Goal: Task Accomplishment & Management: Complete application form

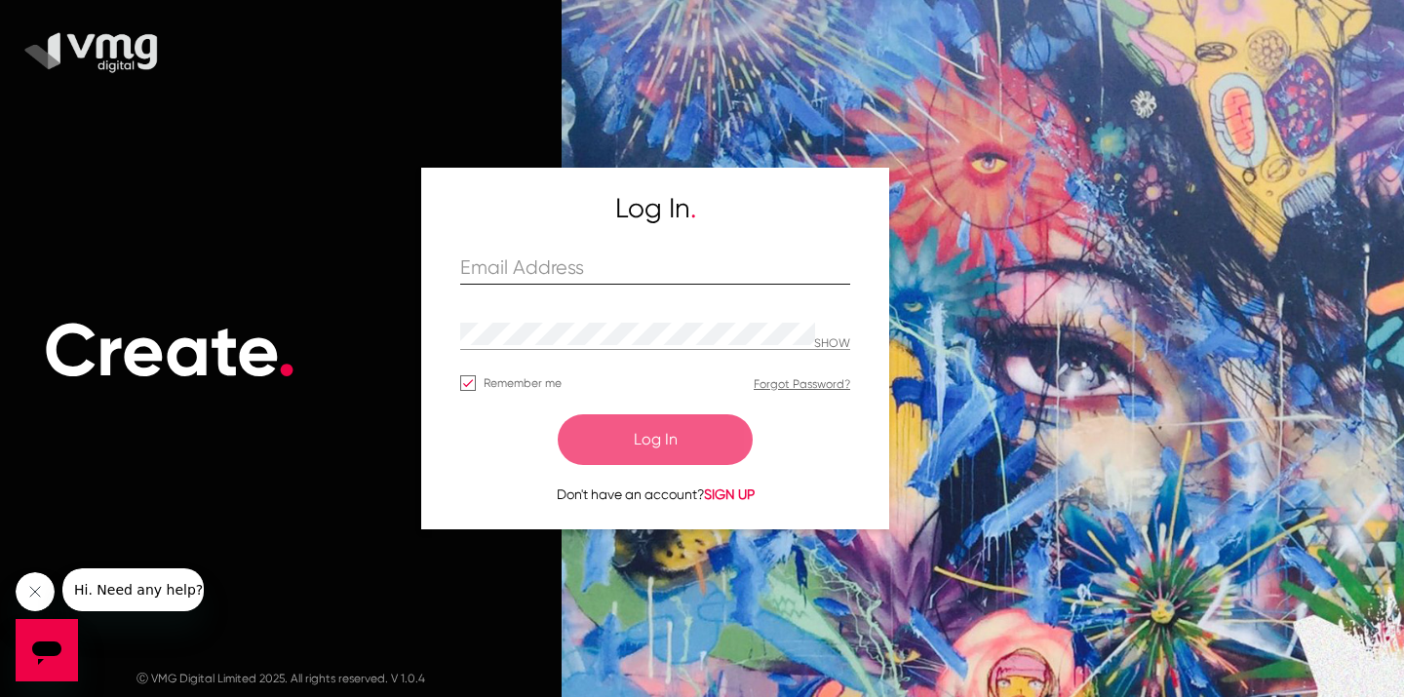
click at [699, 255] on div at bounding box center [655, 269] width 390 height 30
click at [665, 274] on input "text" at bounding box center [655, 268] width 390 height 22
paste input "[EMAIL_ADDRESS][DOMAIN_NAME]"
type input "[EMAIL_ADDRESS][DOMAIN_NAME]"
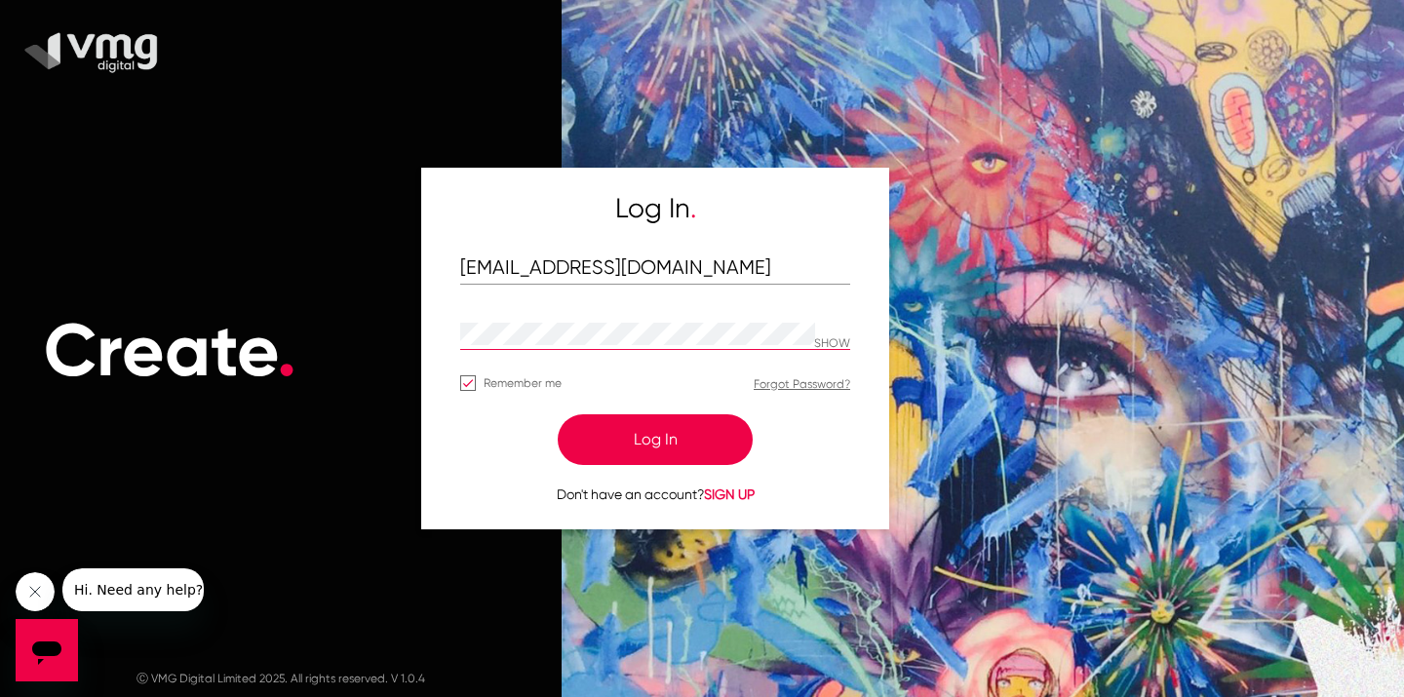
click at [848, 313] on form "[EMAIL_ADDRESS][DOMAIN_NAME] SHOW Remember me Forgot Password? Log In Don't hav…" at bounding box center [655, 379] width 390 height 250
click at [834, 342] on p "SHOW" at bounding box center [832, 344] width 36 height 14
click at [664, 430] on button "Log In" at bounding box center [655, 439] width 195 height 51
click at [733, 495] on span "SIGN UP" at bounding box center [729, 494] width 51 height 16
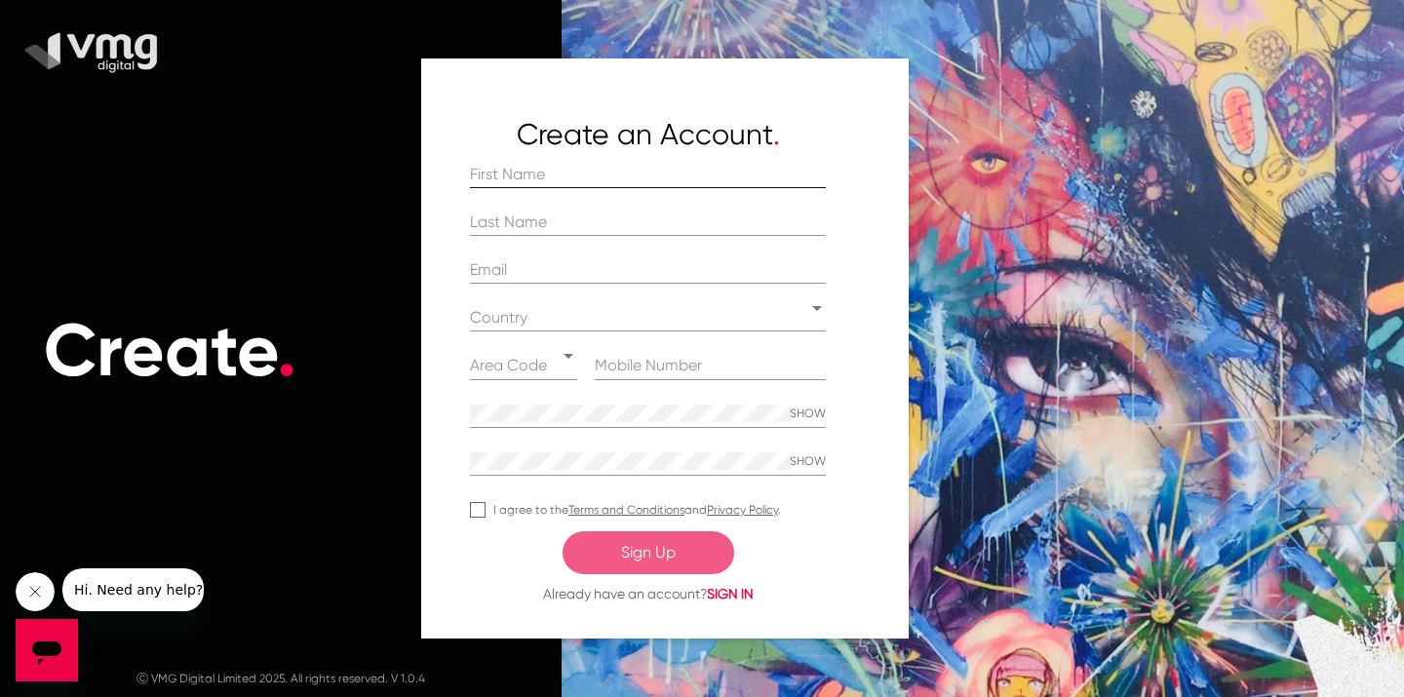
click at [593, 162] on div at bounding box center [648, 175] width 356 height 27
type input "[PERSON_NAME]"
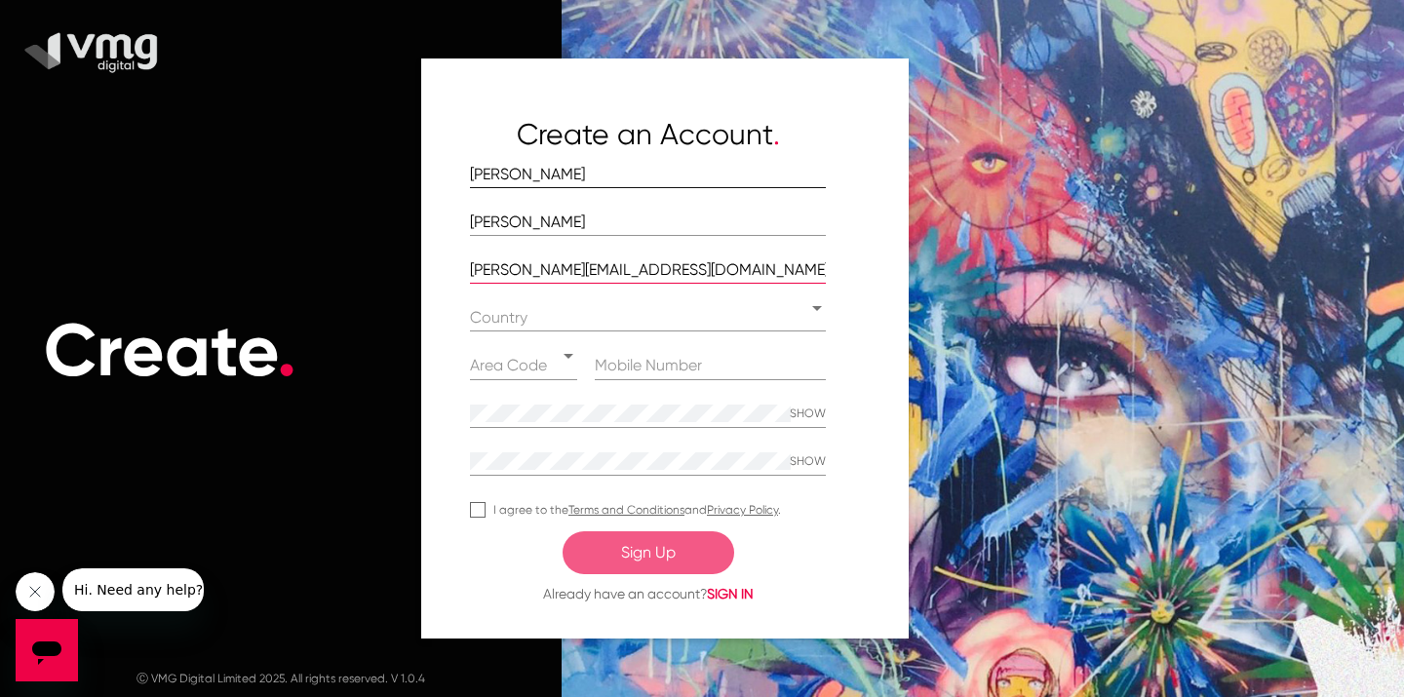
type input "[PERSON_NAME][EMAIL_ADDRESS][DOMAIN_NAME]"
click at [646, 326] on div "Country" at bounding box center [639, 318] width 338 height 18
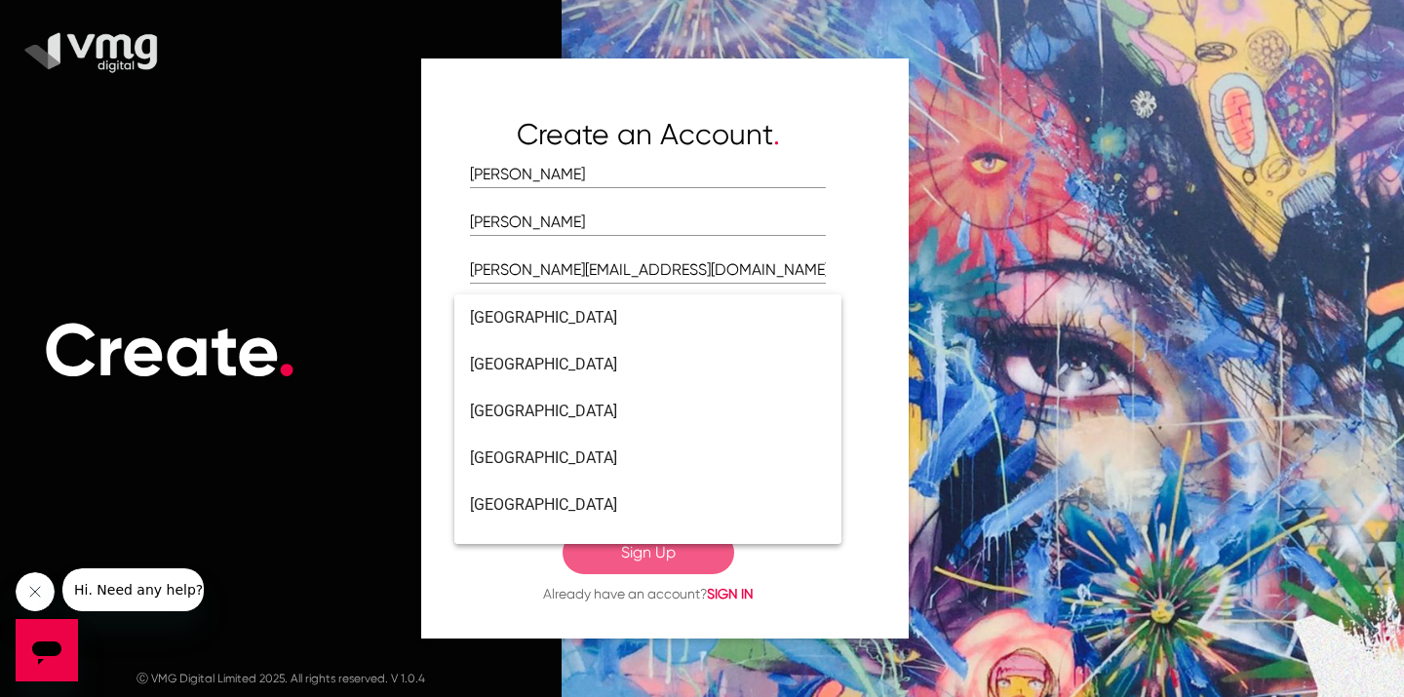
scroll to position [4257, 0]
click at [596, 333] on span "[GEOGRAPHIC_DATA]" at bounding box center [648, 317] width 356 height 47
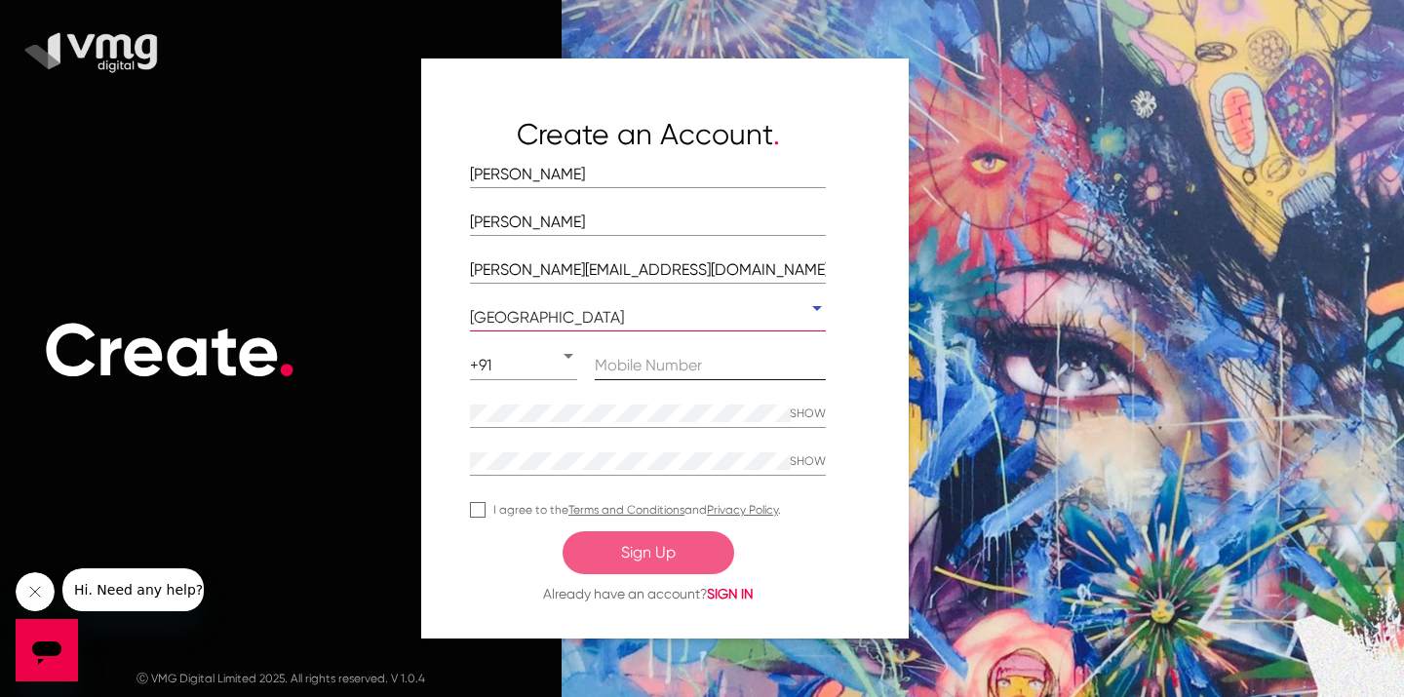
click at [660, 358] on input at bounding box center [710, 366] width 231 height 18
click at [631, 370] on input "y3273487894389" at bounding box center [710, 366] width 231 height 18
type input "1234567890"
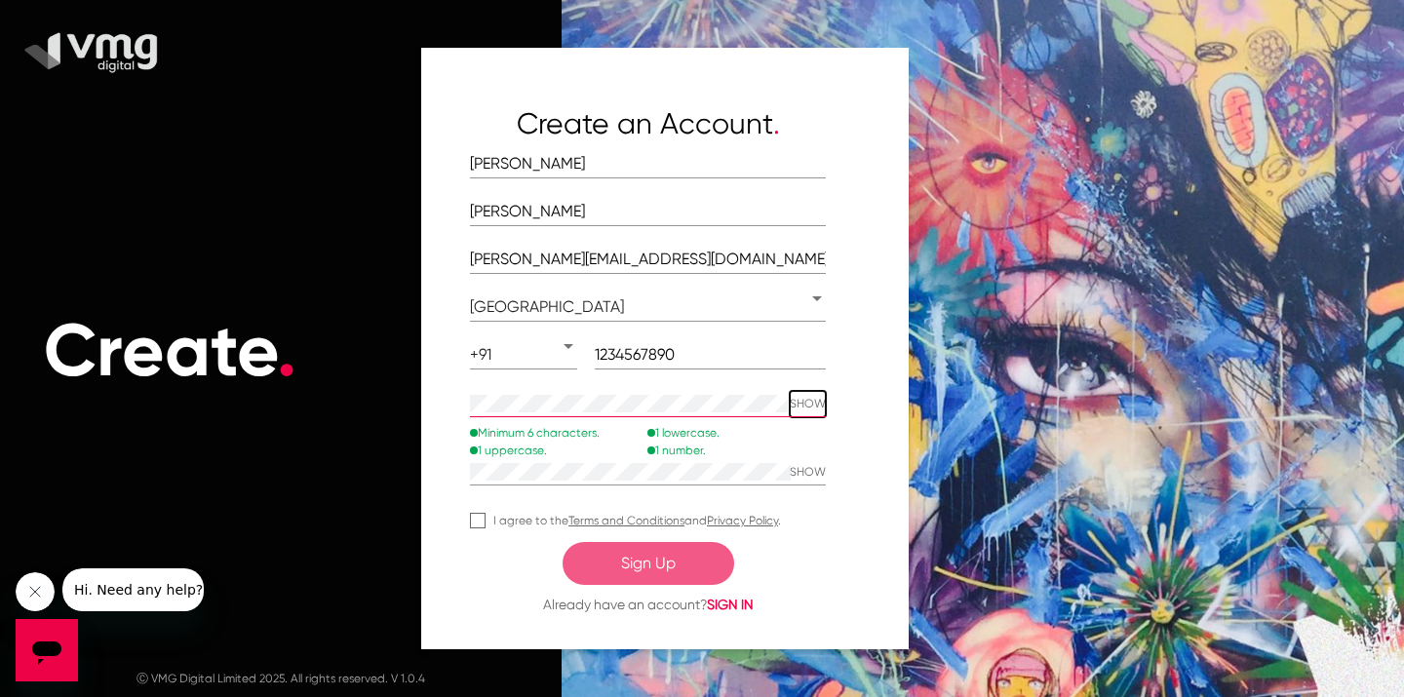
click at [810, 411] on button "SHOW" at bounding box center [807, 404] width 36 height 27
click at [810, 476] on button "SHOW" at bounding box center [807, 472] width 36 height 27
click at [479, 517] on div at bounding box center [478, 521] width 16 height 16
click at [478, 528] on input "I agree to the Terms and Conditions and Privacy Policy ." at bounding box center [477, 528] width 1 height 1
checkbox input "true"
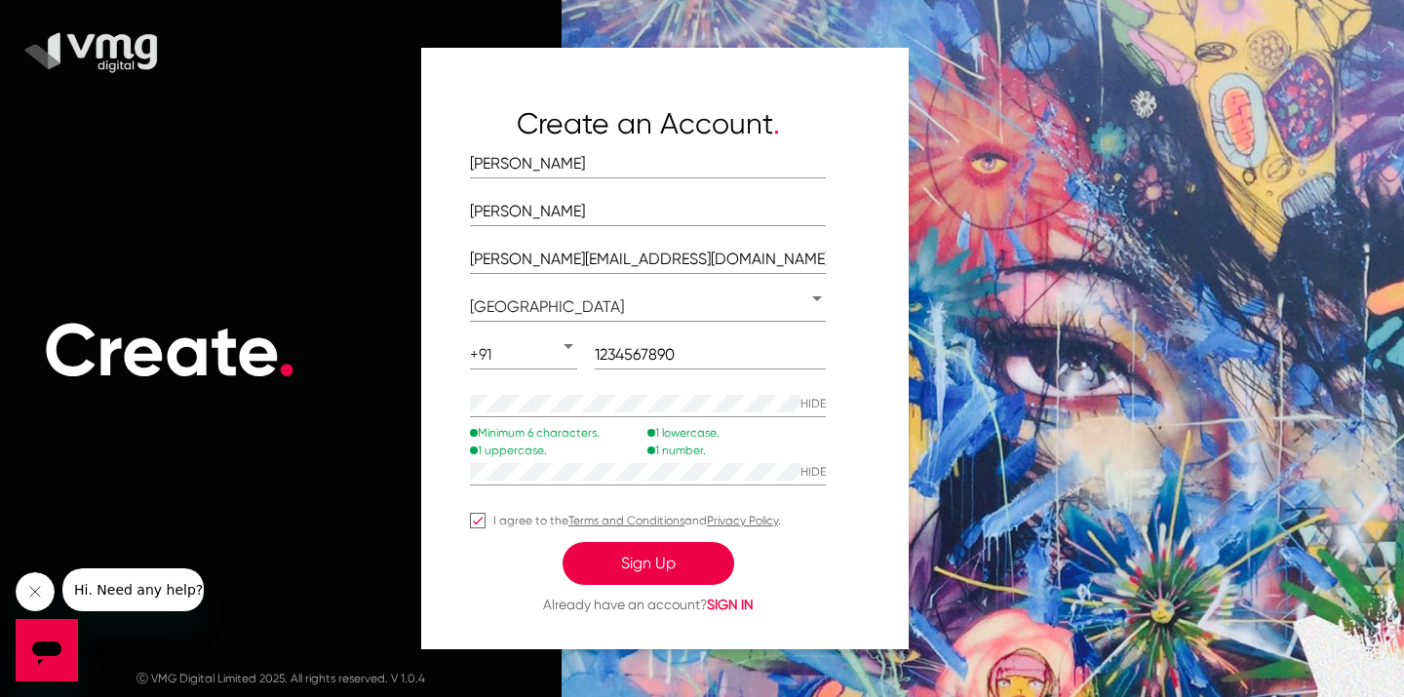
click at [630, 564] on button "Sign Up" at bounding box center [648, 563] width 172 height 43
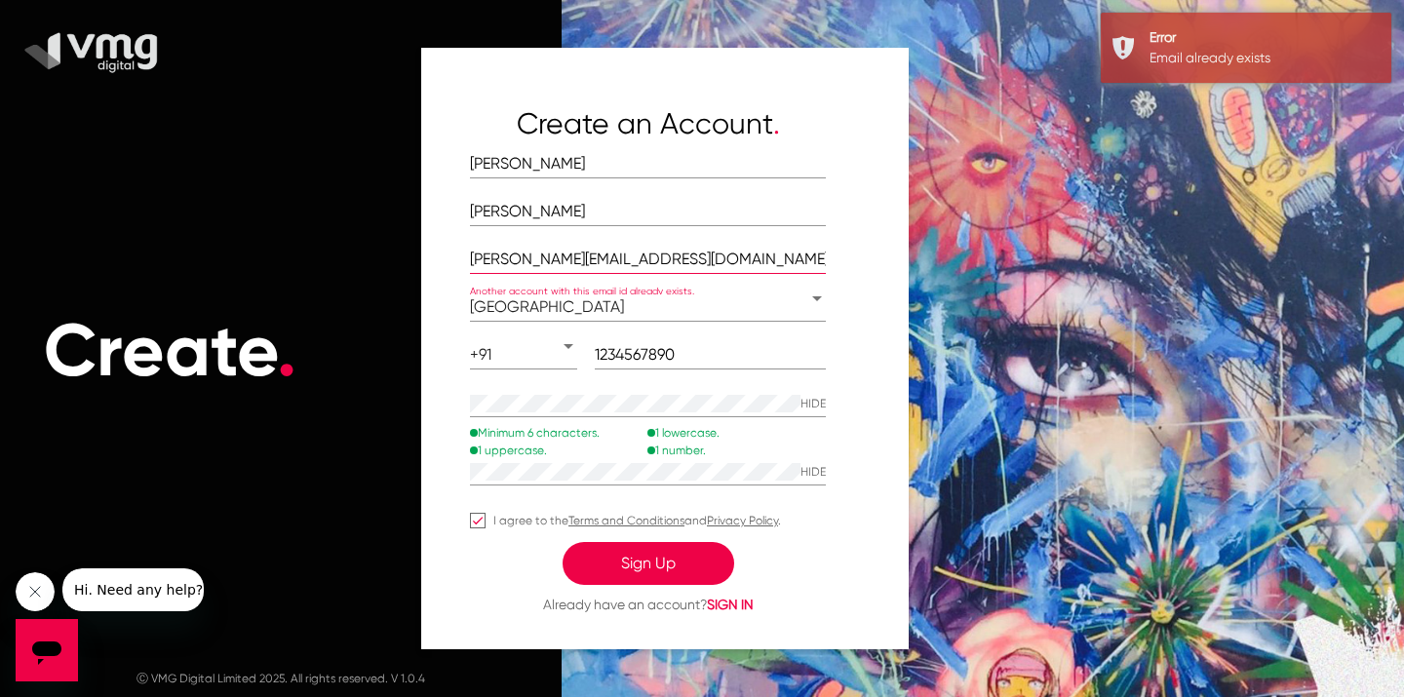
click at [544, 258] on input "[PERSON_NAME][EMAIL_ADDRESS][DOMAIN_NAME]" at bounding box center [648, 259] width 356 height 18
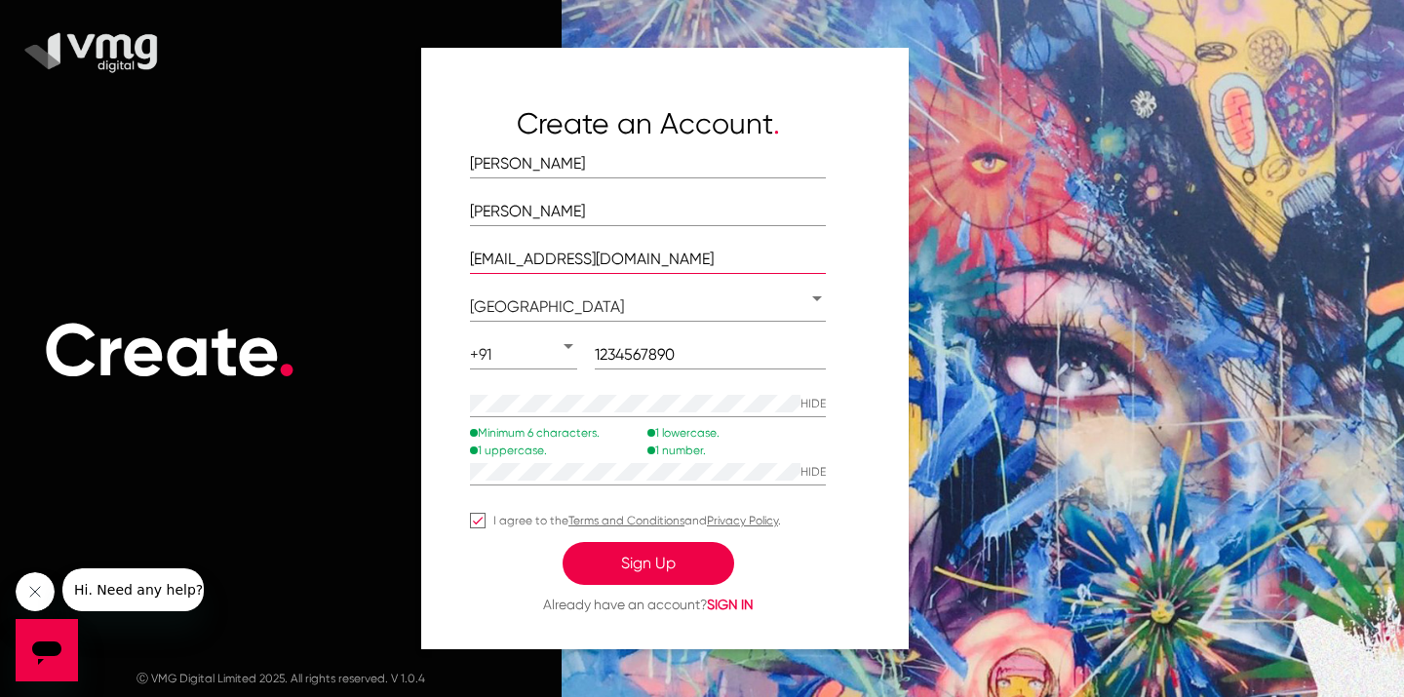
type input "[EMAIL_ADDRESS][DOMAIN_NAME]"
click at [628, 558] on button "Sign Up" at bounding box center [648, 563] width 172 height 43
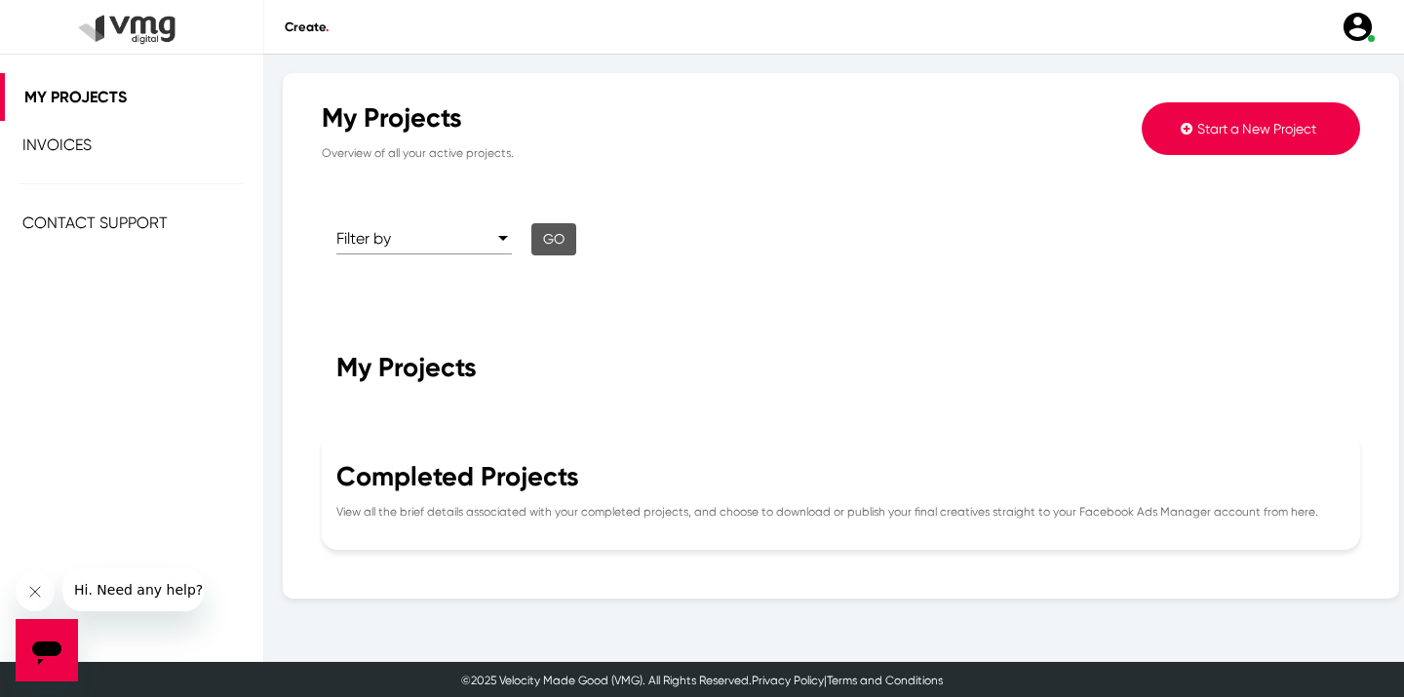
click at [1362, 32] on img at bounding box center [1357, 27] width 34 height 34
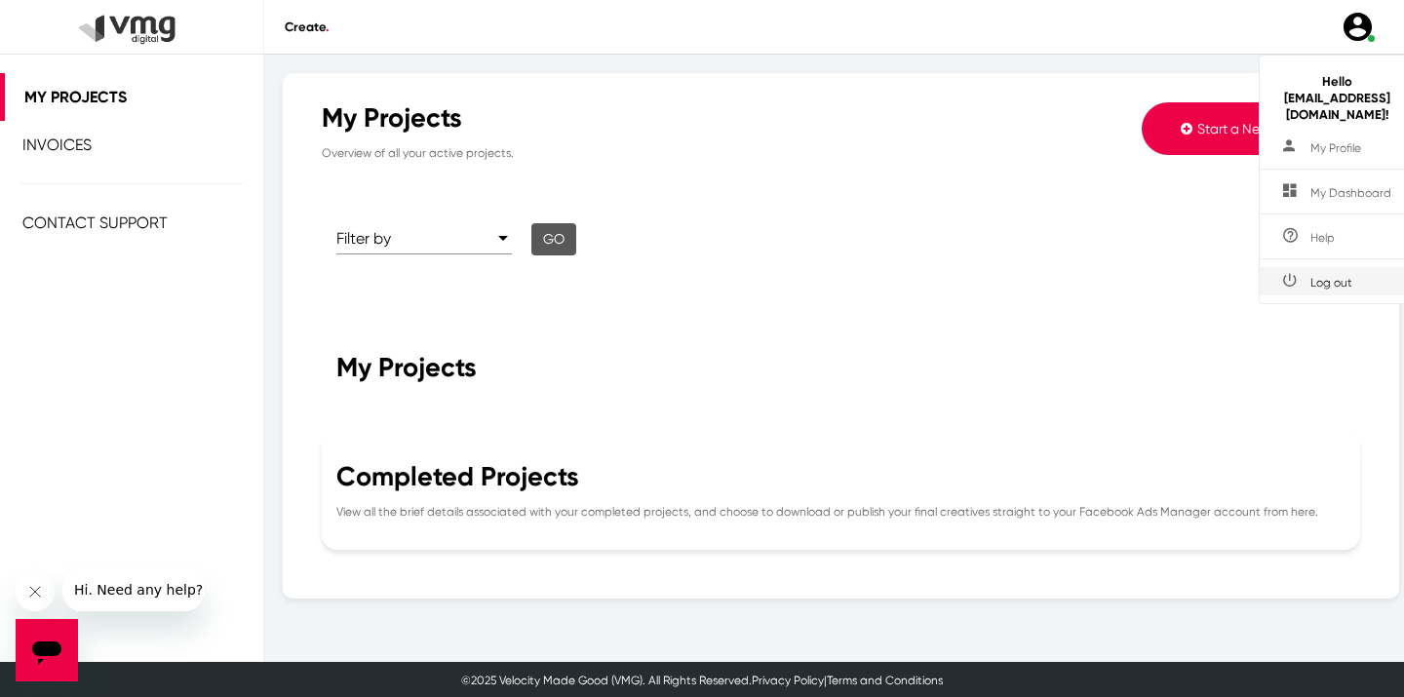
click at [1310, 276] on span "Log out" at bounding box center [1331, 283] width 42 height 14
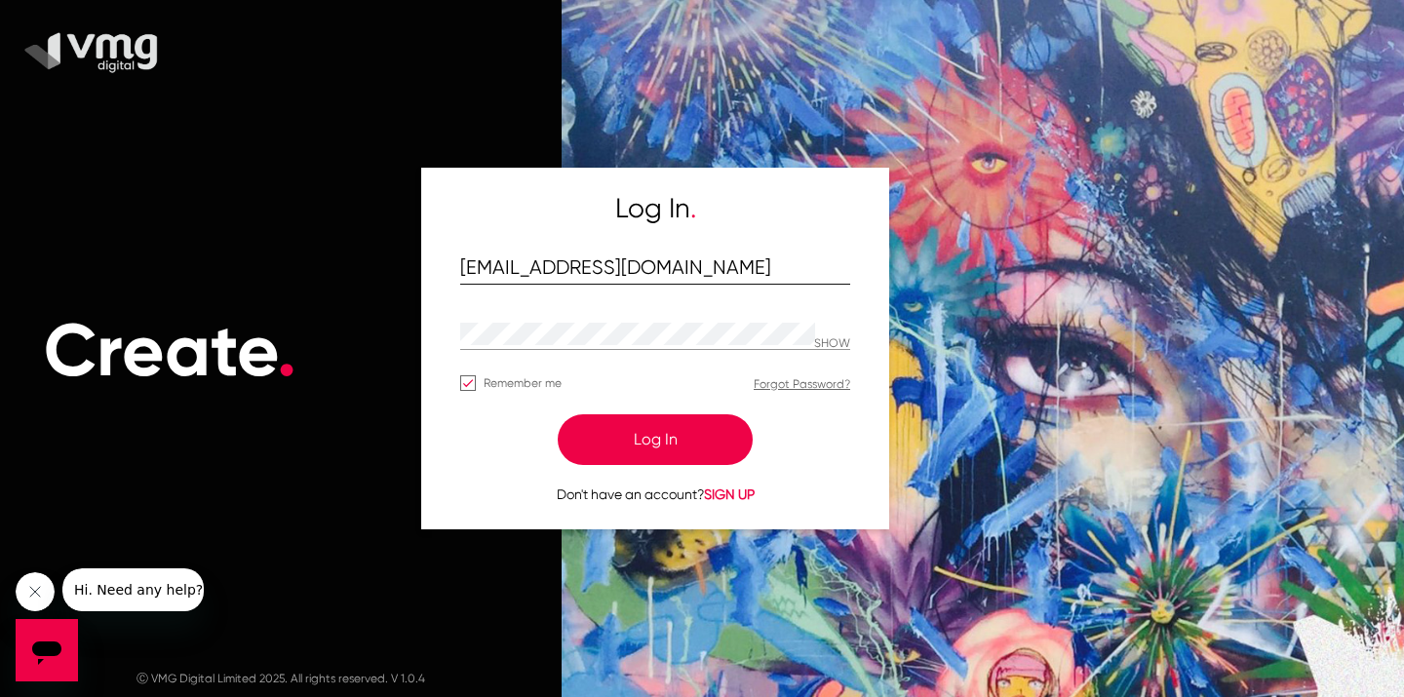
click at [654, 262] on input "[EMAIL_ADDRESS][DOMAIN_NAME]" at bounding box center [655, 268] width 390 height 22
click at [639, 270] on input "[EMAIL_ADDRESS][DOMAIN_NAME]" at bounding box center [655, 268] width 390 height 22
paste input "[PERSON_NAME]@bells"
type input "[PERSON_NAME][EMAIL_ADDRESS][DOMAIN_NAME]"
click at [836, 335] on div "SHOW" at bounding box center [655, 335] width 390 height 30
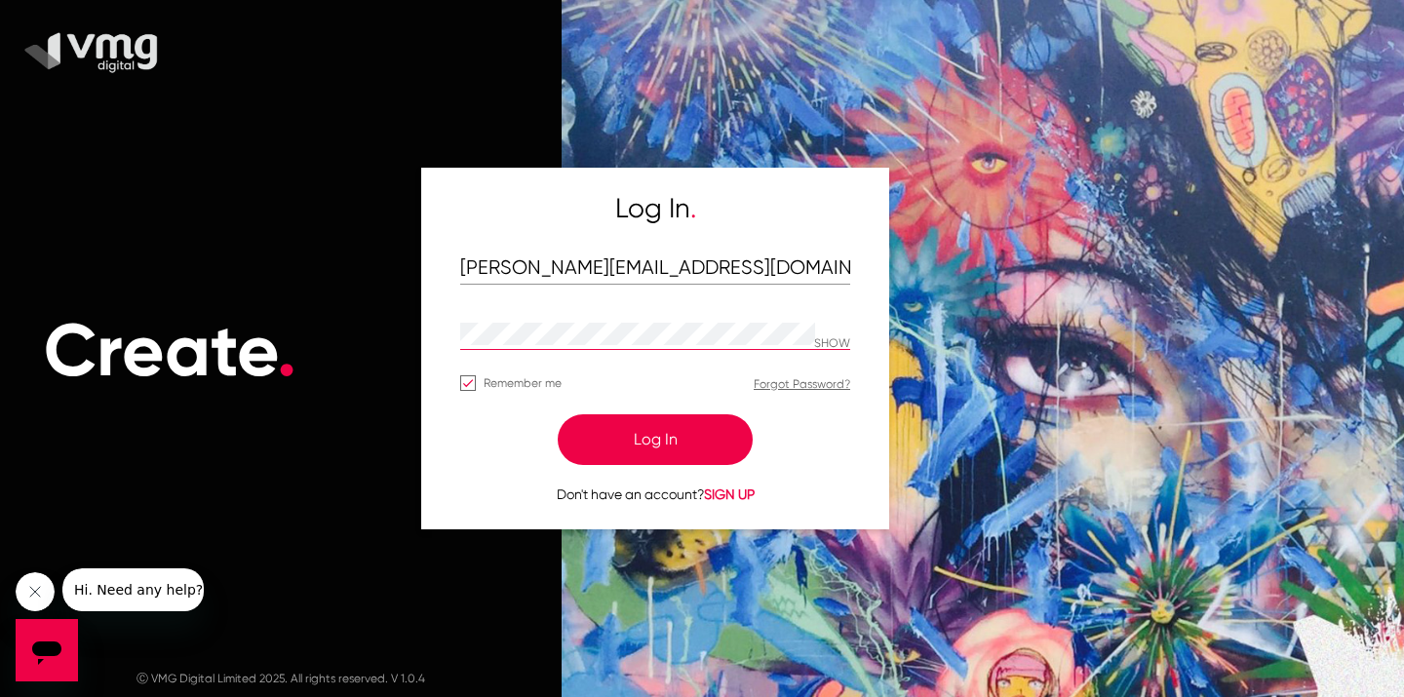
click at [835, 337] on p "SHOW" at bounding box center [832, 344] width 36 height 14
click at [654, 443] on button "Log In" at bounding box center [655, 439] width 195 height 51
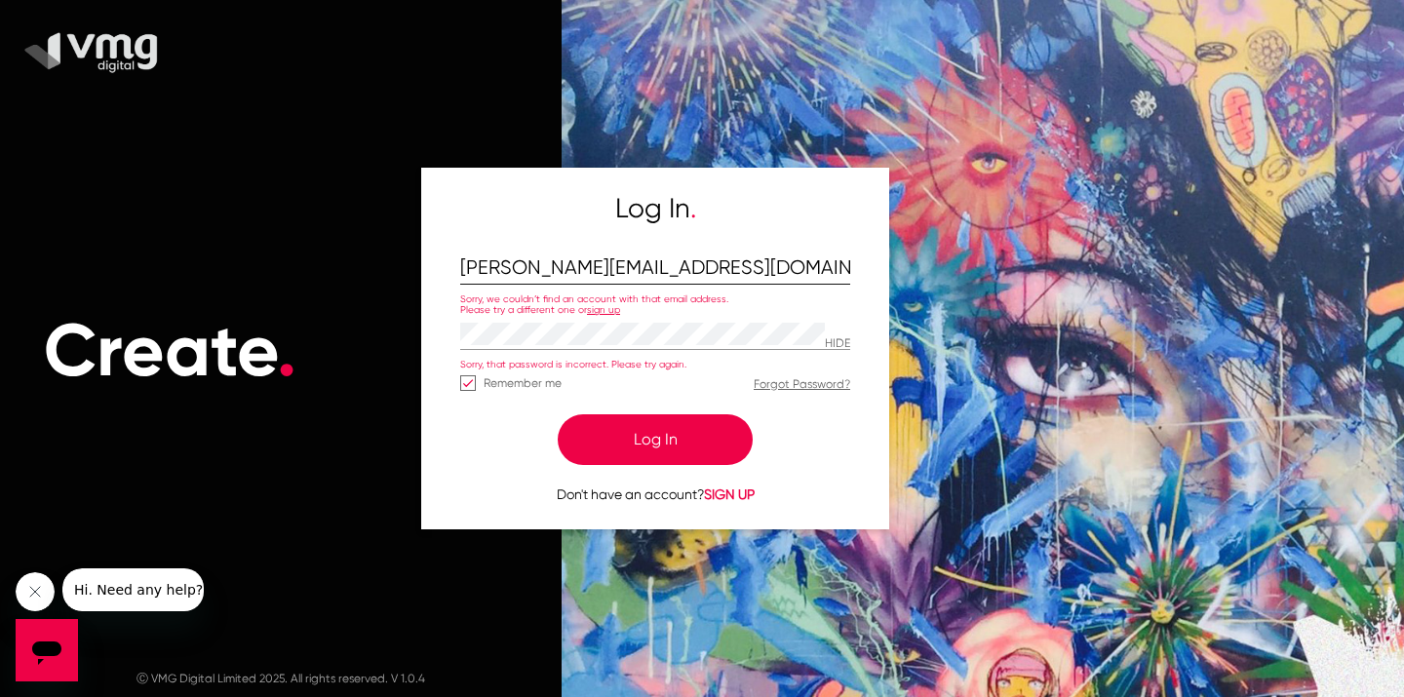
click at [643, 265] on input "[PERSON_NAME][EMAIL_ADDRESS][DOMAIN_NAME]" at bounding box center [655, 268] width 390 height 22
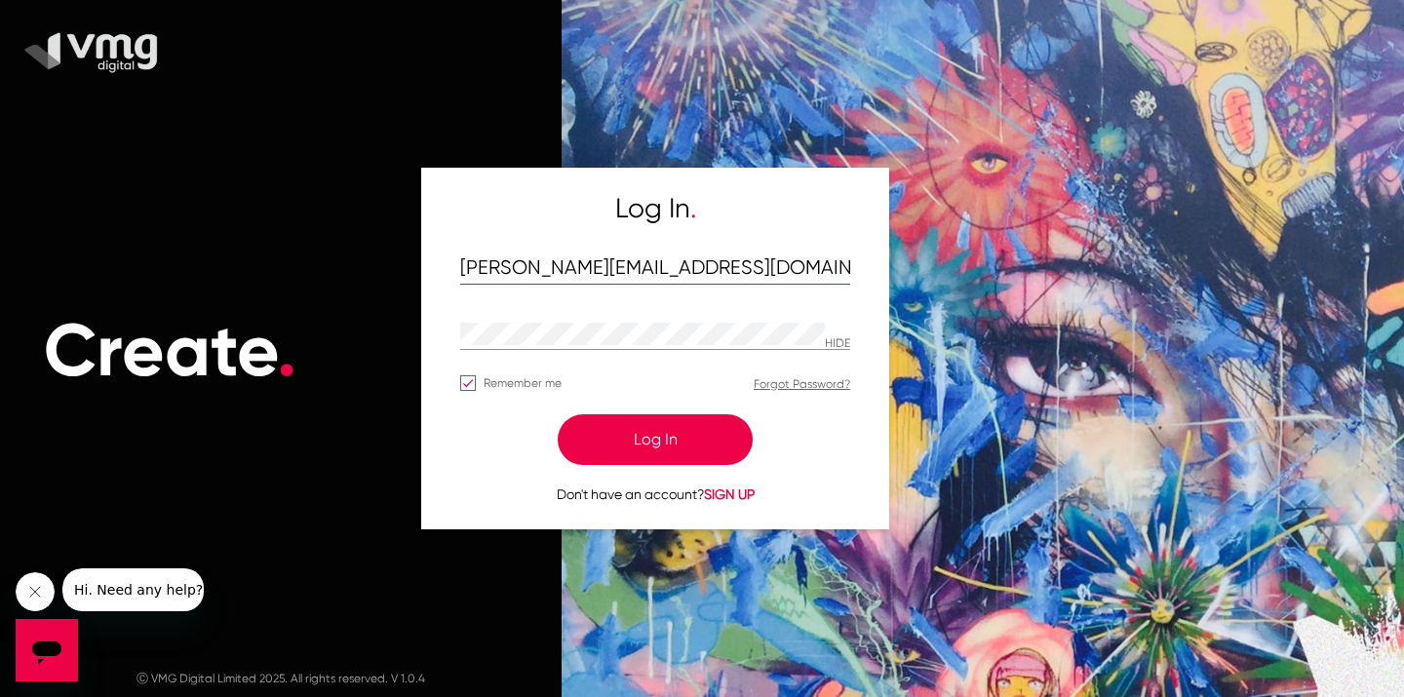
click at [643, 265] on input "[PERSON_NAME][EMAIL_ADDRESS][DOMAIN_NAME]" at bounding box center [655, 268] width 390 height 22
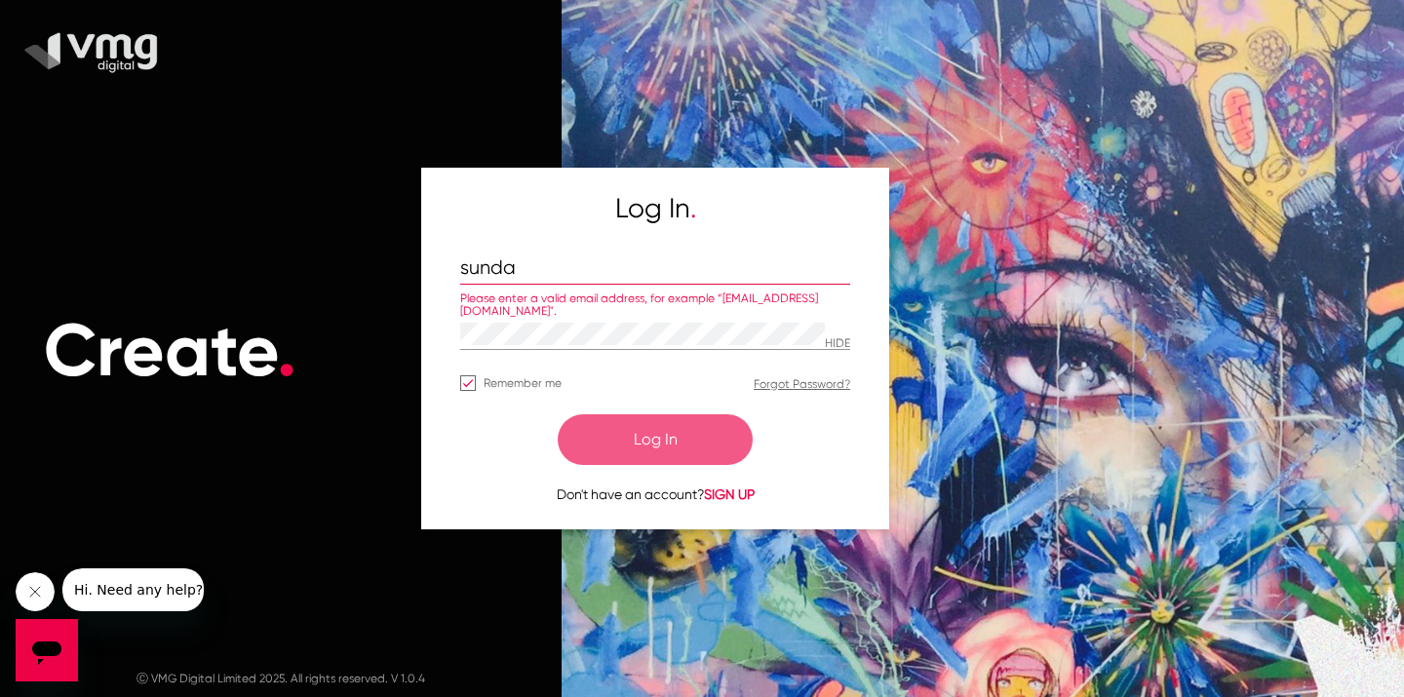
type input "[EMAIL_ADDRESS][DOMAIN_NAME]"
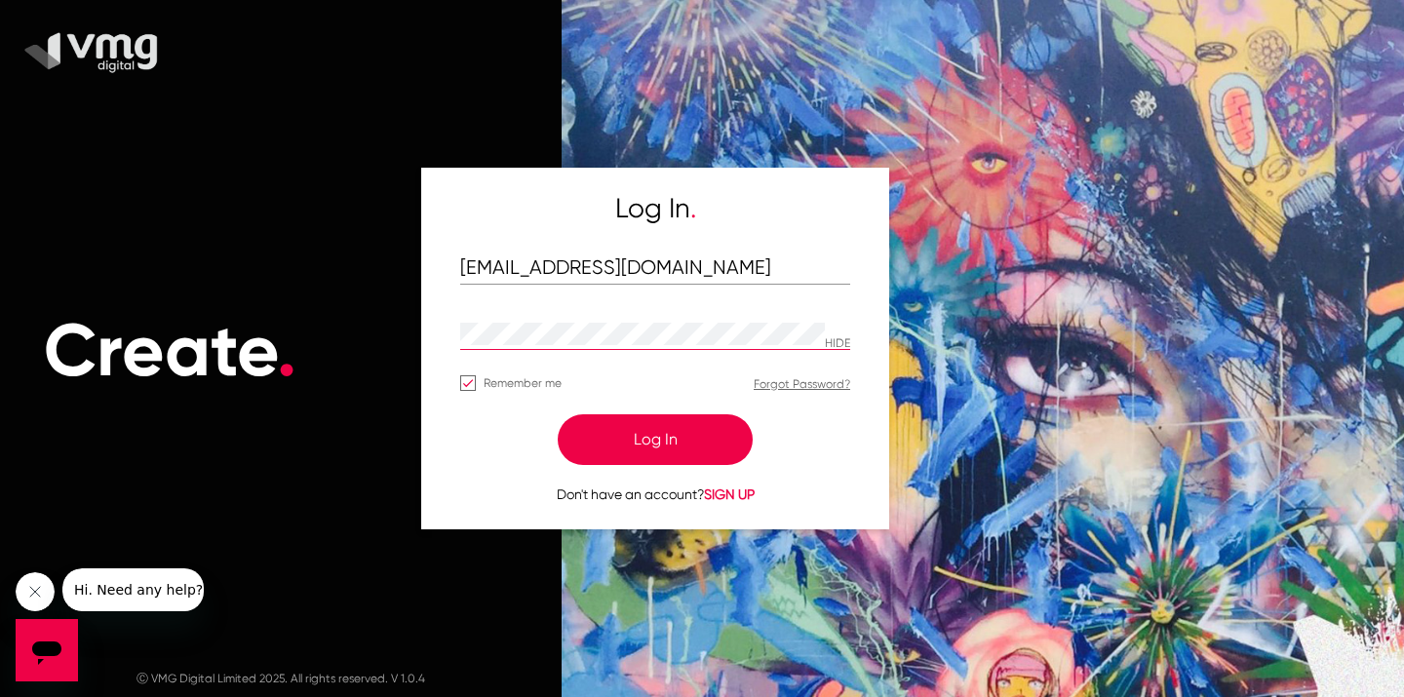
click at [627, 444] on button "Log In" at bounding box center [655, 439] width 195 height 51
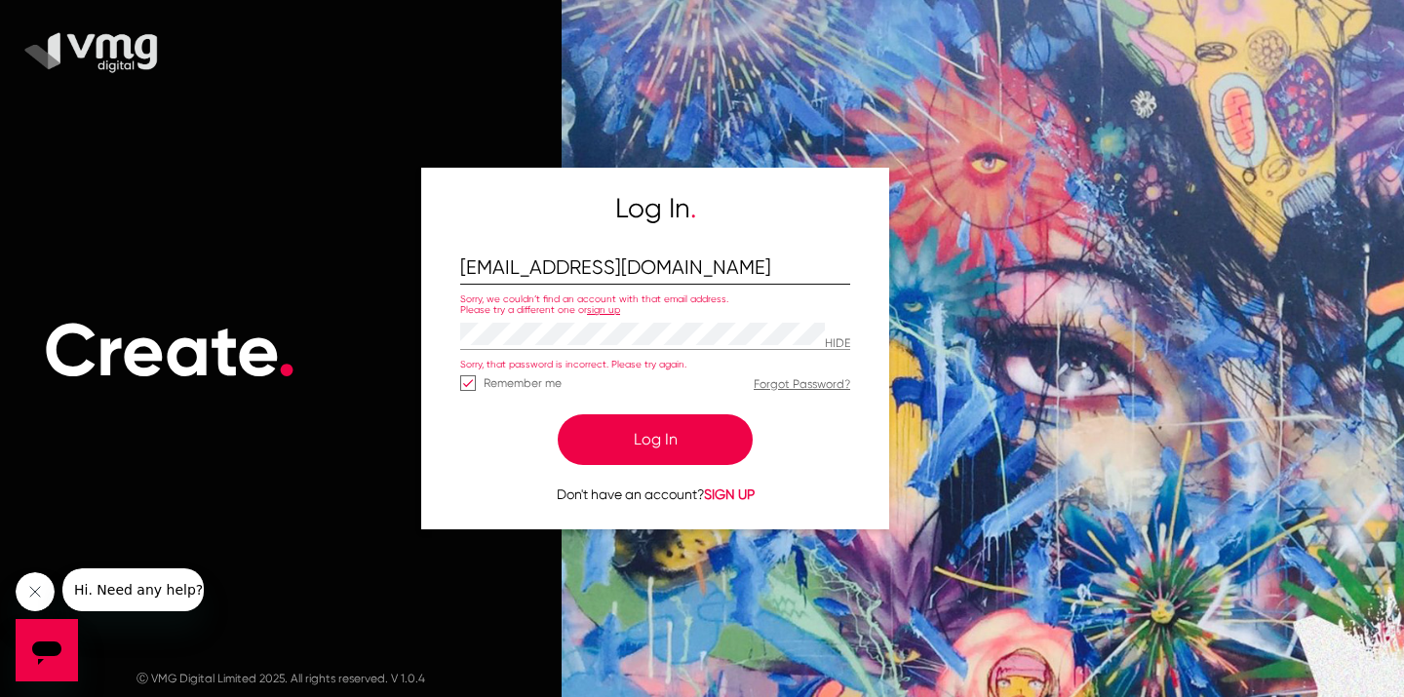
click at [505, 271] on input "[EMAIL_ADDRESS][DOMAIN_NAME]" at bounding box center [655, 268] width 390 height 22
click at [558, 414] on button "Log In" at bounding box center [655, 439] width 195 height 51
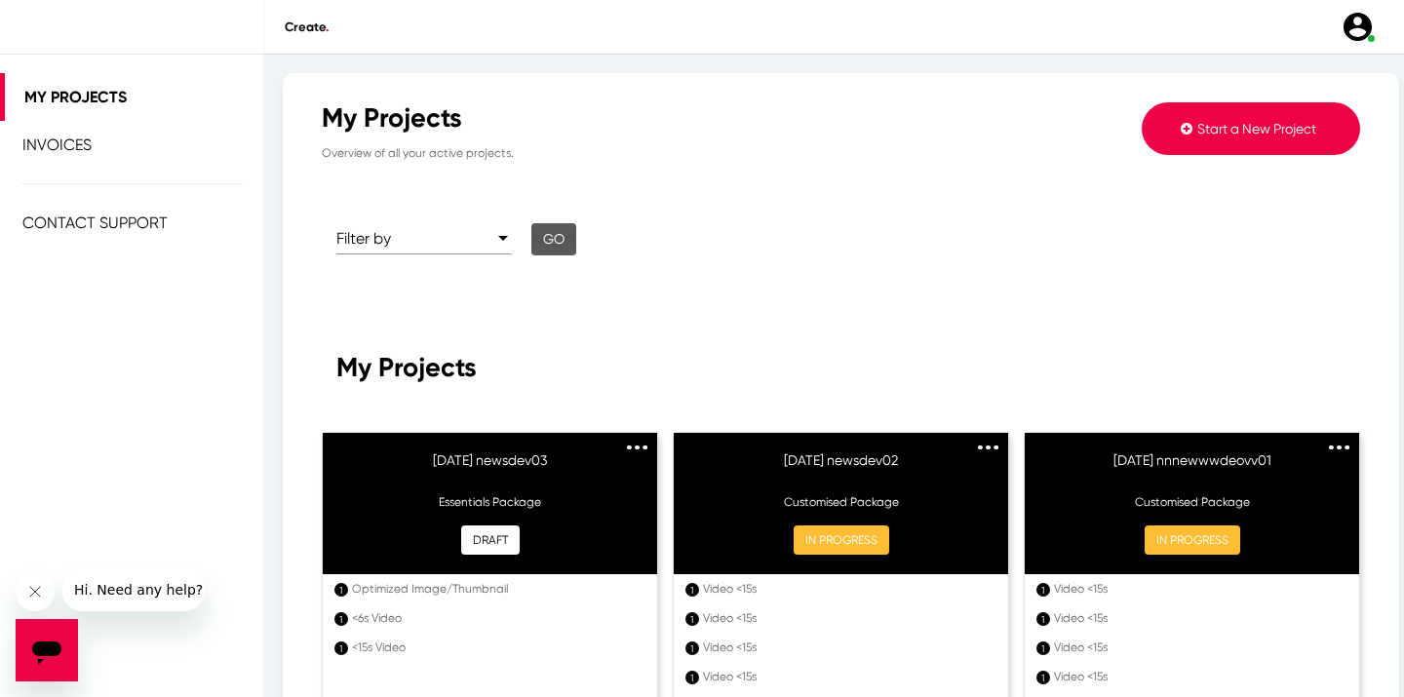
click at [27, 591] on icon "Close message from company" at bounding box center [35, 592] width 16 height 16
click at [1358, 28] on img at bounding box center [1357, 27] width 34 height 34
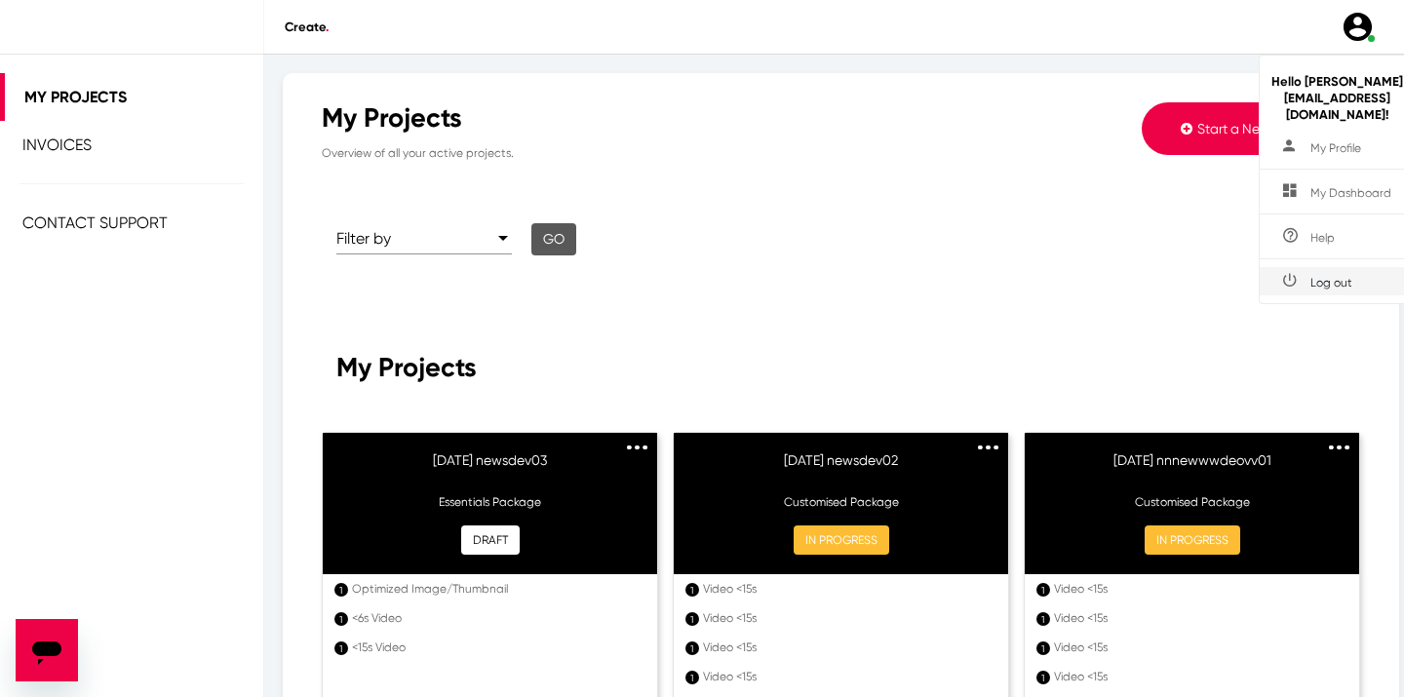
click at [1333, 279] on span "Log out" at bounding box center [1331, 283] width 42 height 14
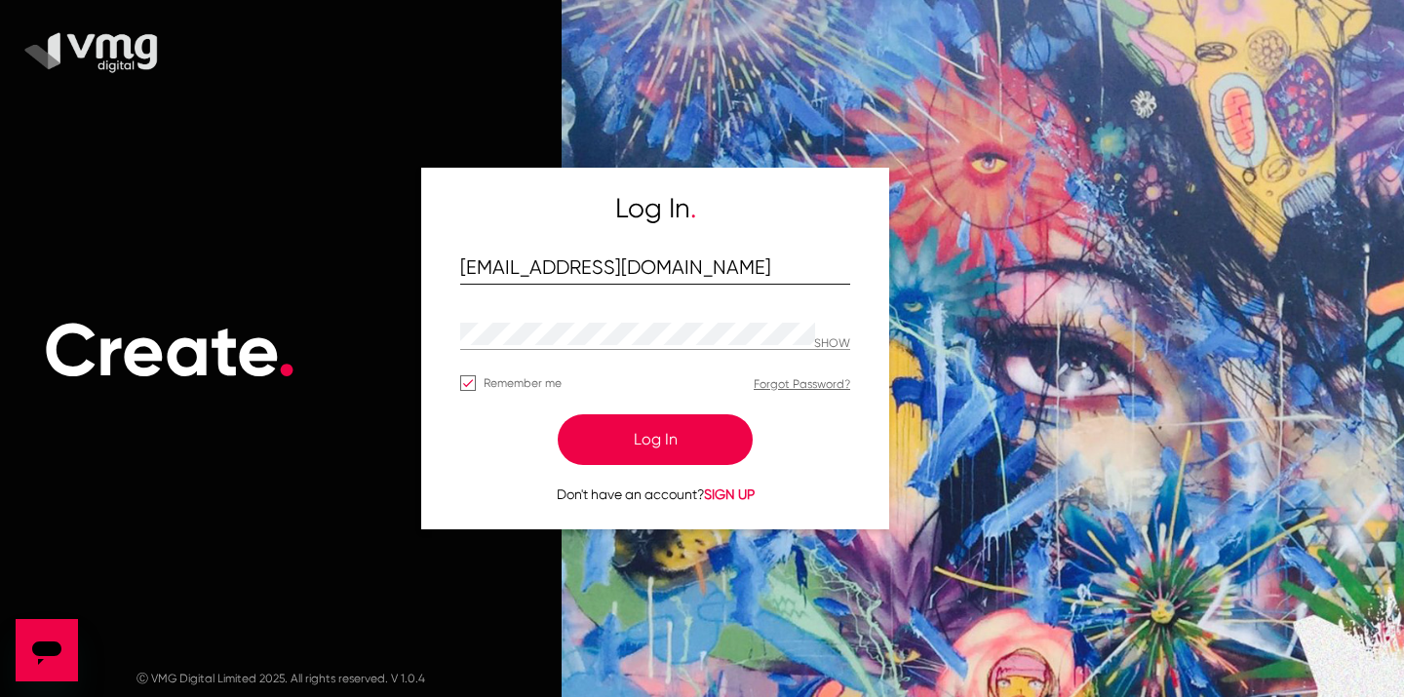
click at [626, 271] on input "[EMAIL_ADDRESS][DOMAIN_NAME]" at bounding box center [655, 268] width 390 height 22
